Goal: Check status: Check status

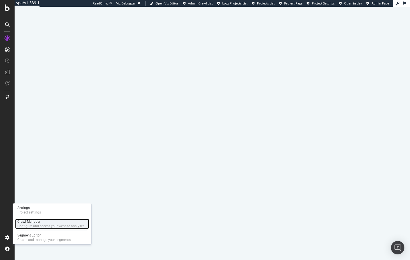
click at [25, 225] on div "Configure and access your website analyses" at bounding box center [50, 226] width 67 height 4
